Goal: Check status

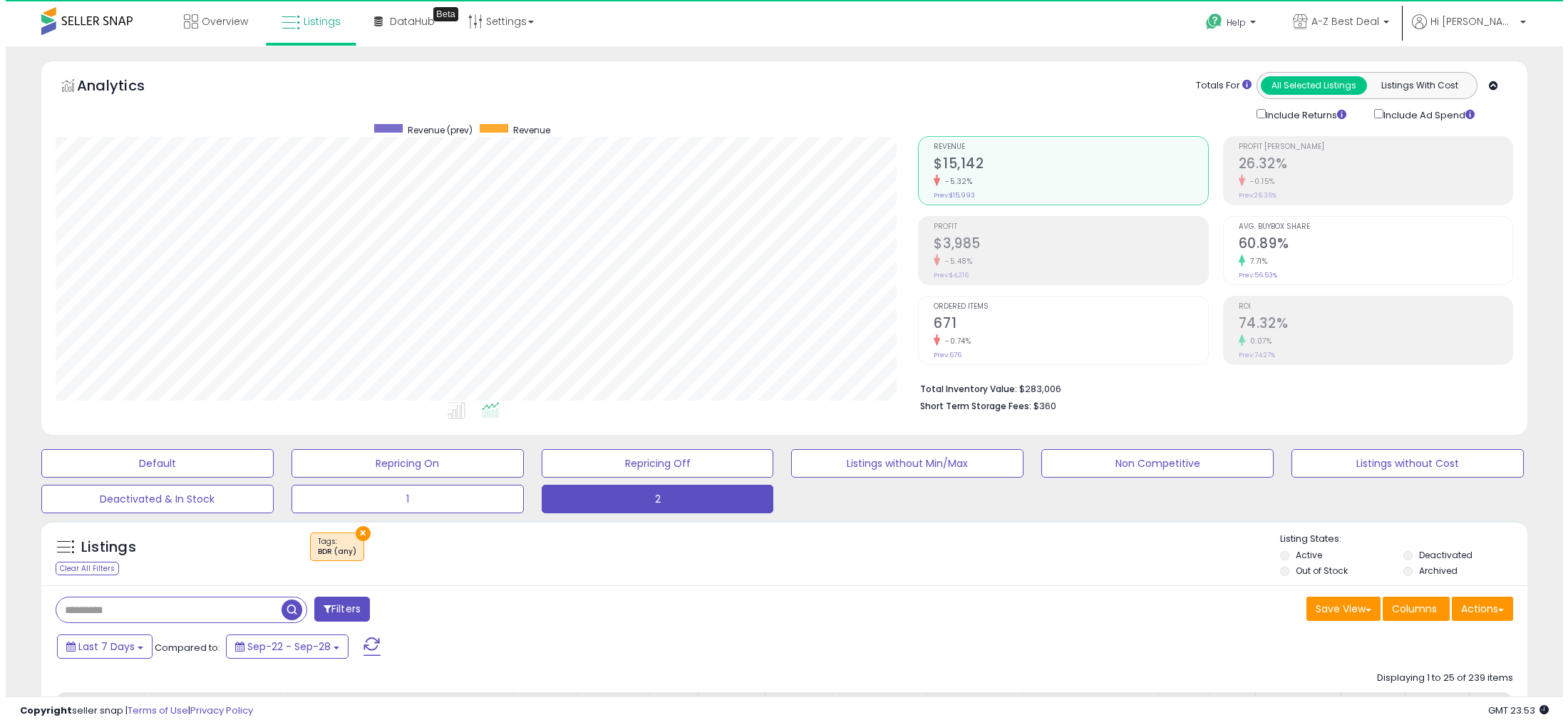
scroll to position [292, 862]
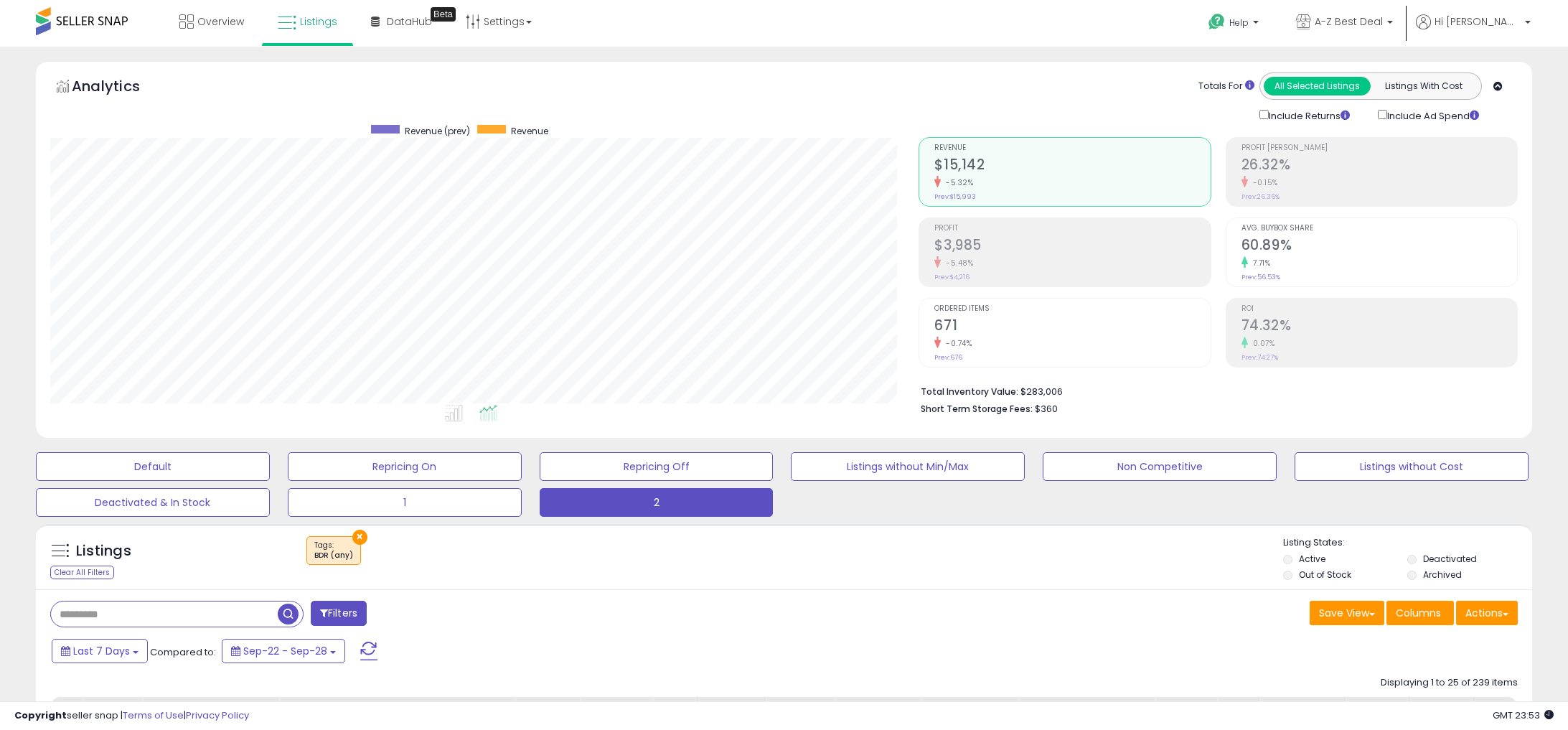
click at [1072, 243] on h2 "$3,985" at bounding box center [1072, 246] width 276 height 19
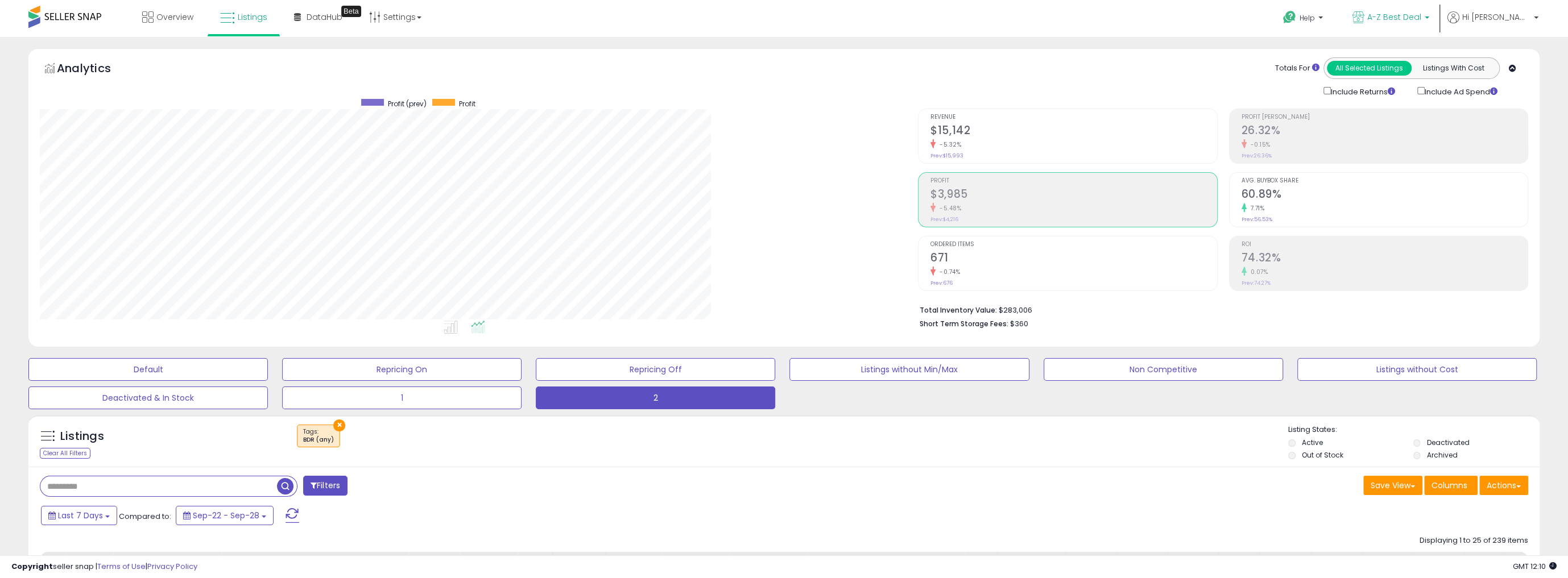
scroll to position [232, 878]
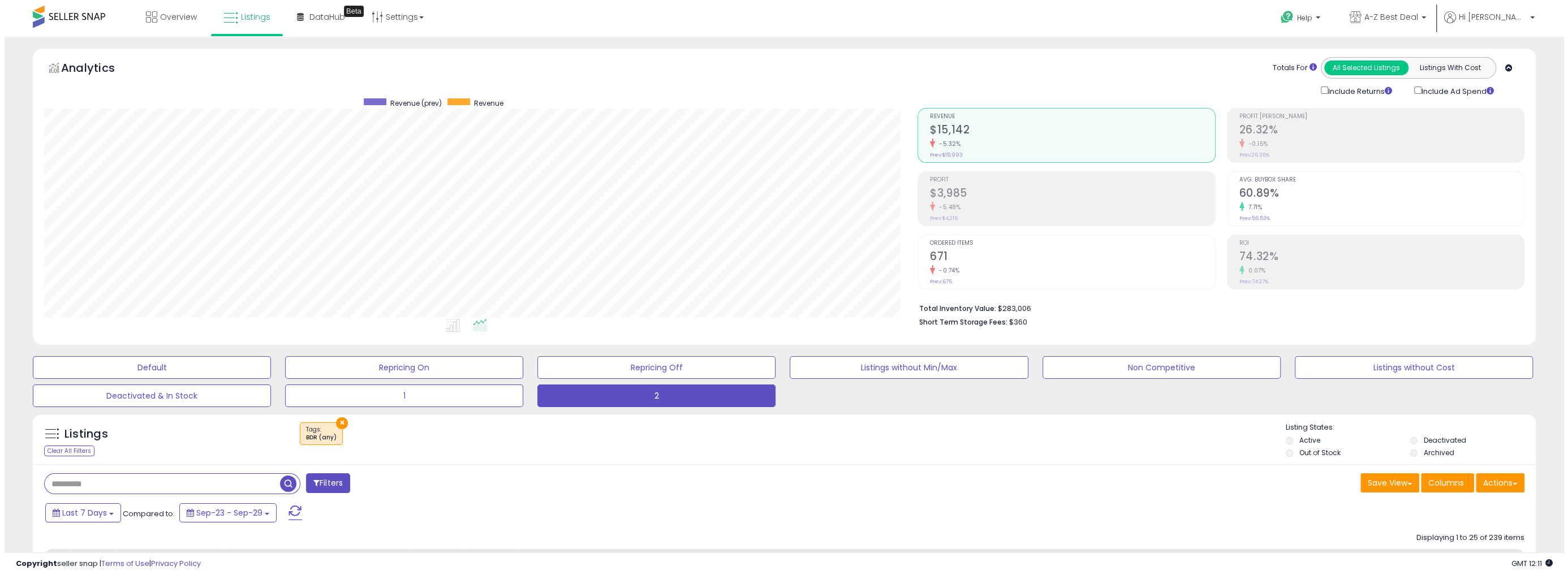
scroll to position [231, 873]
click at [981, 193] on h2 "$3,985" at bounding box center [1067, 194] width 284 height 15
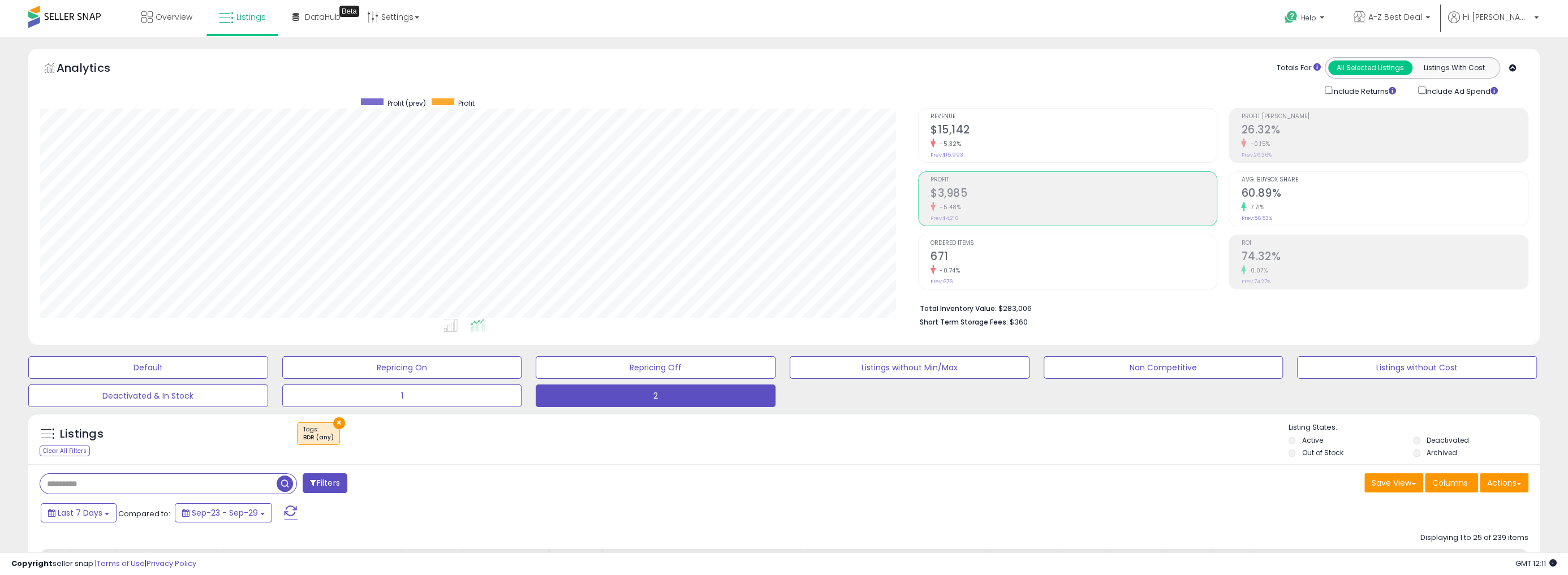
scroll to position [565210, 564783]
click at [999, 192] on h2 "$3,985" at bounding box center [1067, 194] width 284 height 15
